Goal: Information Seeking & Learning: Learn about a topic

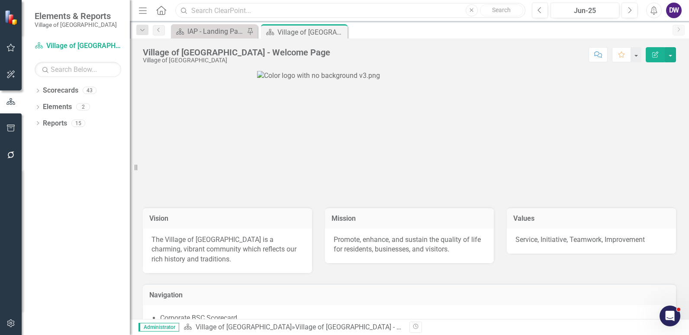
click at [248, 11] on input "text" at bounding box center [350, 10] width 350 height 15
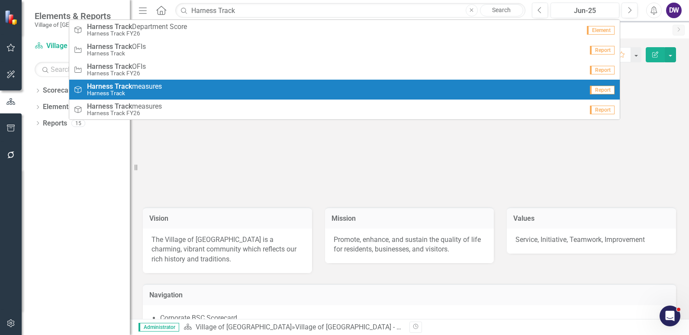
click at [142, 87] on span "Harness Track measures" at bounding box center [124, 87] width 75 height 8
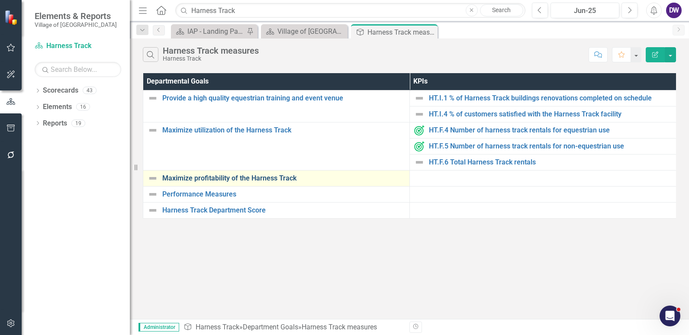
click at [216, 179] on link "Maximize profitability of the Harness Track" at bounding box center [283, 178] width 243 height 8
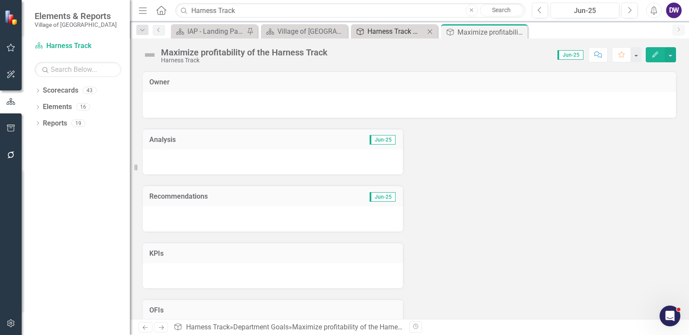
click at [386, 33] on div "Harness Track measures" at bounding box center [395, 31] width 57 height 11
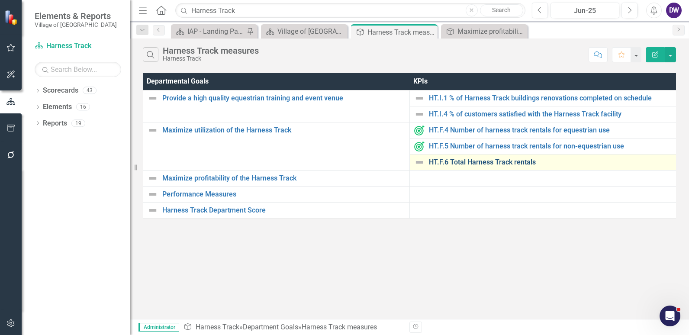
click at [457, 164] on link "HT.F.6 Total Harness Track rentals" at bounding box center [550, 162] width 243 height 8
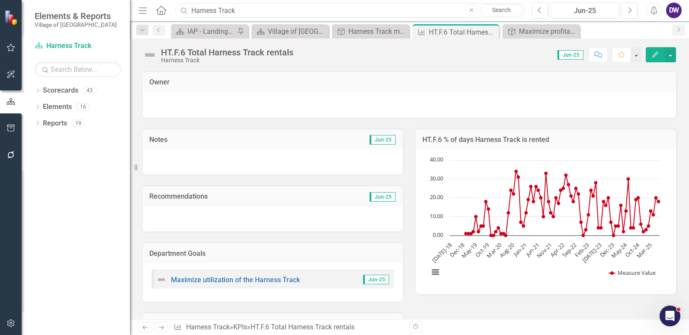
click at [251, 10] on input "Harness Track" at bounding box center [350, 10] width 350 height 15
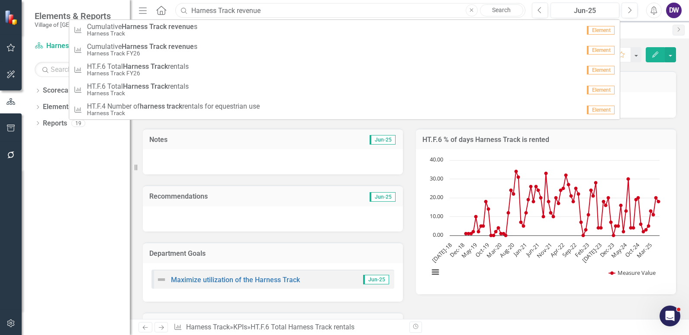
type input "Harness Track revenue"
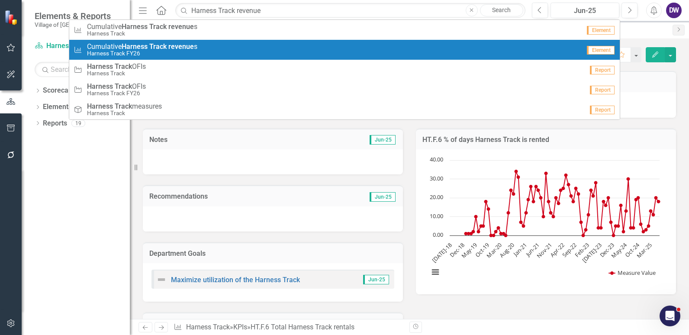
click at [163, 49] on strong "Track" at bounding box center [157, 46] width 17 height 8
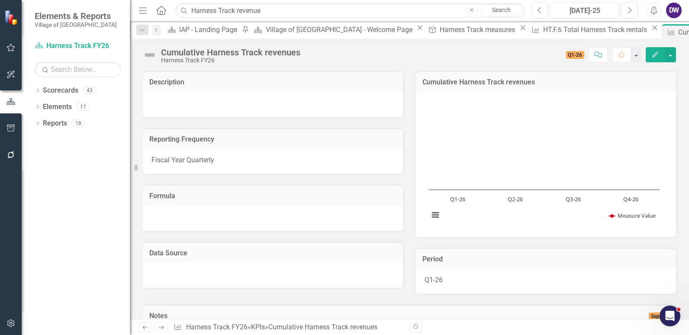
click at [573, 56] on span "Q1-26" at bounding box center [575, 55] width 19 height 8
click at [667, 54] on button "button" at bounding box center [670, 54] width 11 height 15
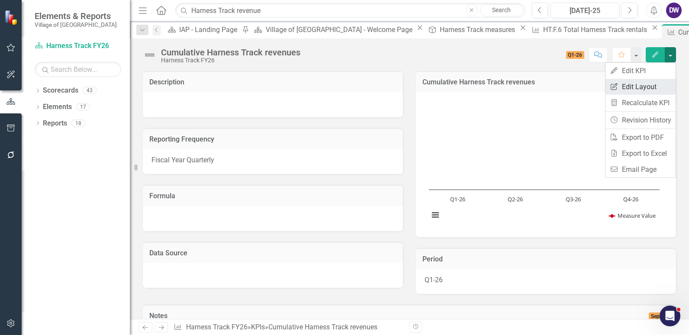
click at [637, 82] on link "Edit Report Edit Layout" at bounding box center [640, 87] width 70 height 16
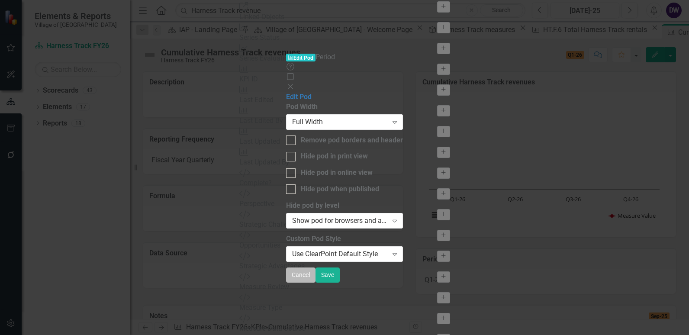
drag, startPoint x: 640, startPoint y: 323, endPoint x: 638, endPoint y: 318, distance: 5.1
click at [316, 283] on button "Cancel" at bounding box center [300, 274] width 29 height 15
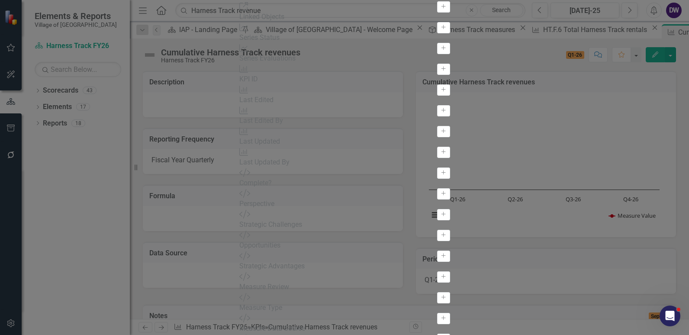
scroll to position [346, 0]
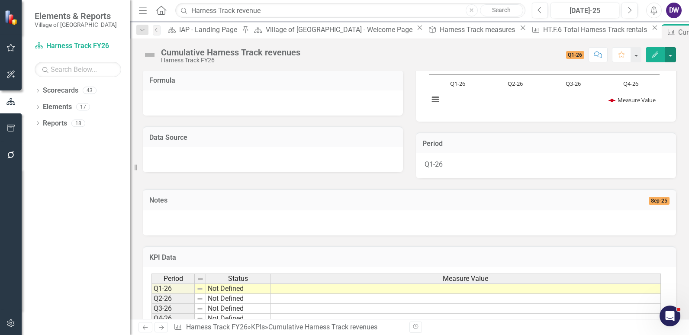
scroll to position [0, 0]
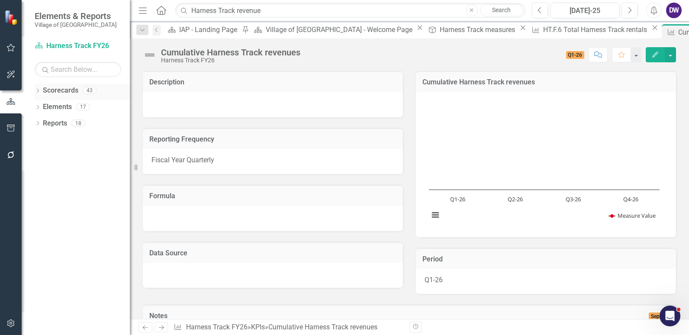
click at [47, 91] on link "Scorecards" at bounding box center [60, 91] width 35 height 10
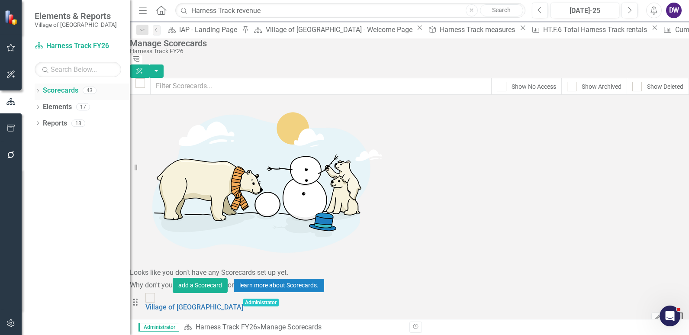
click at [39, 90] on icon "Dropdown" at bounding box center [38, 91] width 6 height 5
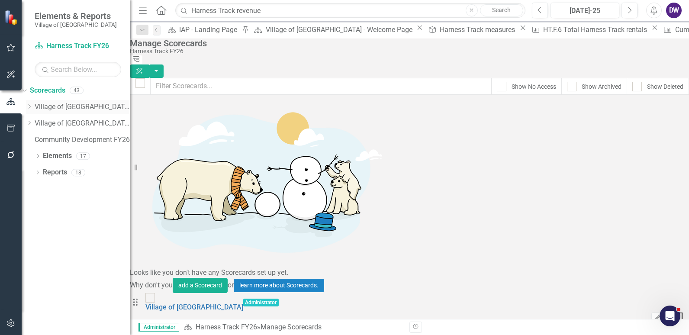
click at [32, 109] on icon "Dropdown" at bounding box center [29, 106] width 6 height 5
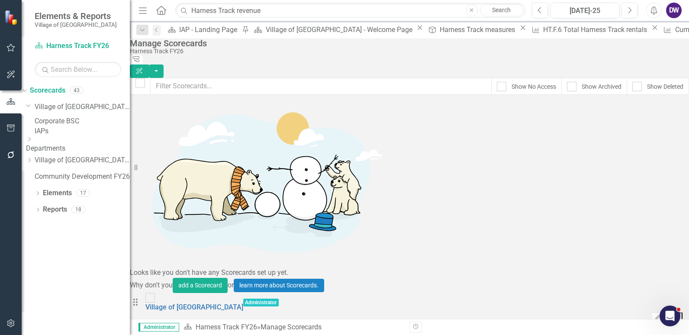
click at [57, 153] on div "Dropdown Departments" at bounding box center [78, 144] width 104 height 17
click at [32, 142] on icon "Dropdown" at bounding box center [29, 139] width 6 height 5
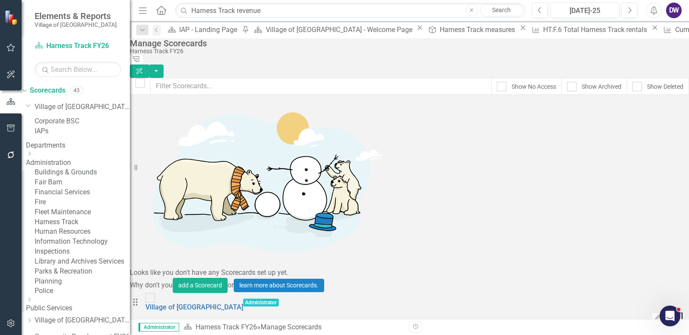
click at [85, 227] on link "Harness Track" at bounding box center [82, 222] width 95 height 10
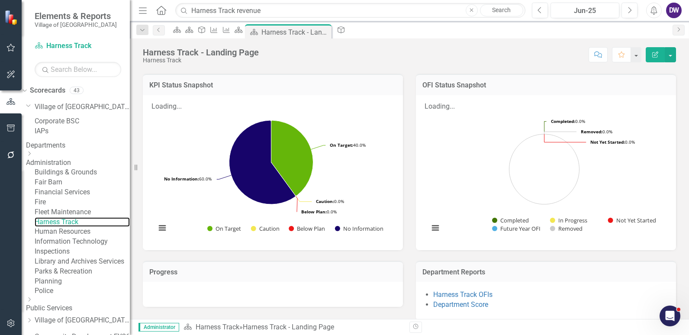
scroll to position [142, 0]
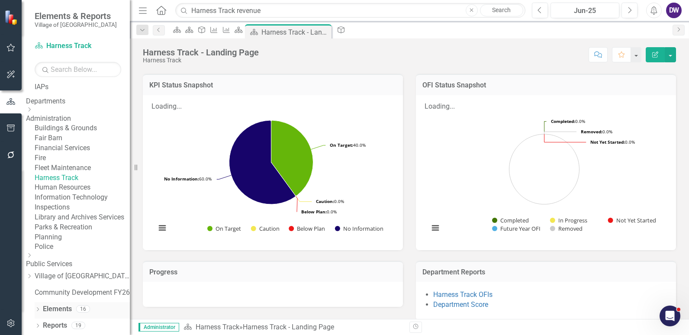
click at [39, 307] on div "Dropdown" at bounding box center [38, 309] width 6 height 7
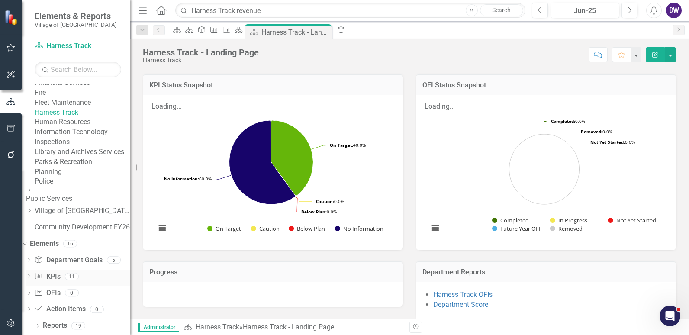
scroll to position [207, 0]
click at [32, 277] on icon "Dropdown" at bounding box center [29, 277] width 6 height 5
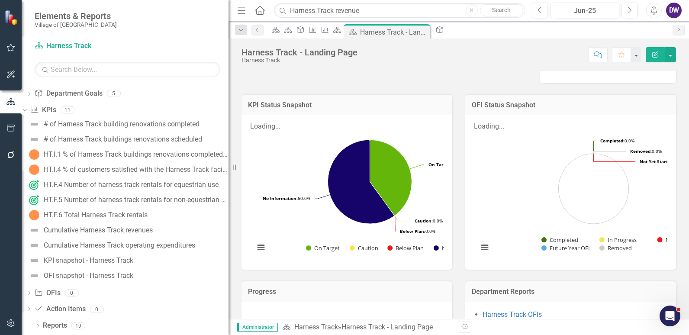
scroll to position [243, 0]
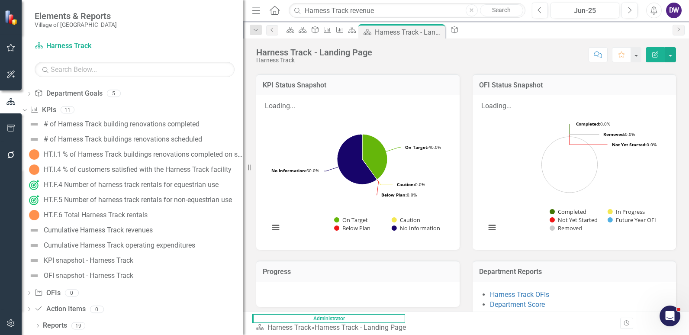
drag, startPoint x: 130, startPoint y: 163, endPoint x: 243, endPoint y: 161, distance: 113.4
click at [243, 161] on div "Resize" at bounding box center [246, 167] width 7 height 335
click at [139, 230] on div "Cumulative Harness Track revenues" at bounding box center [98, 230] width 109 height 8
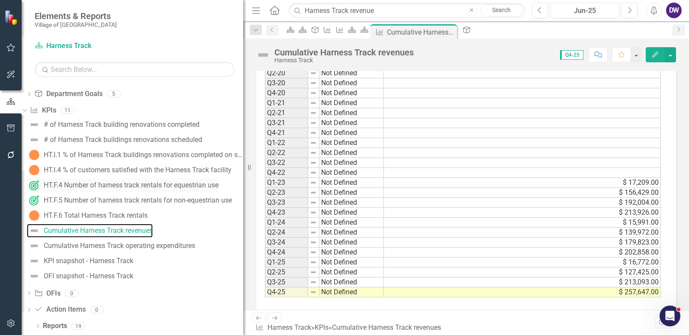
scroll to position [374, 0]
click at [132, 243] on div "Cumulative Harness Track operating expenditures" at bounding box center [119, 246] width 151 height 8
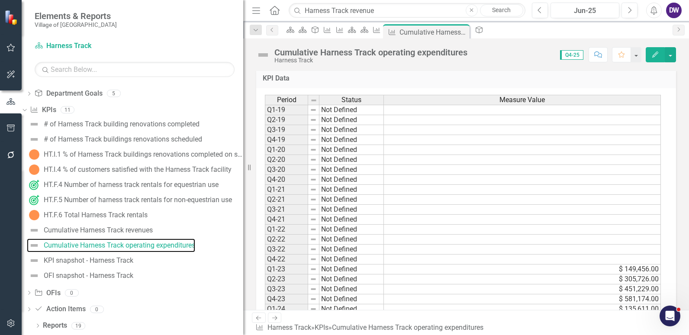
scroll to position [325, 0]
